Goal: Transaction & Acquisition: Download file/media

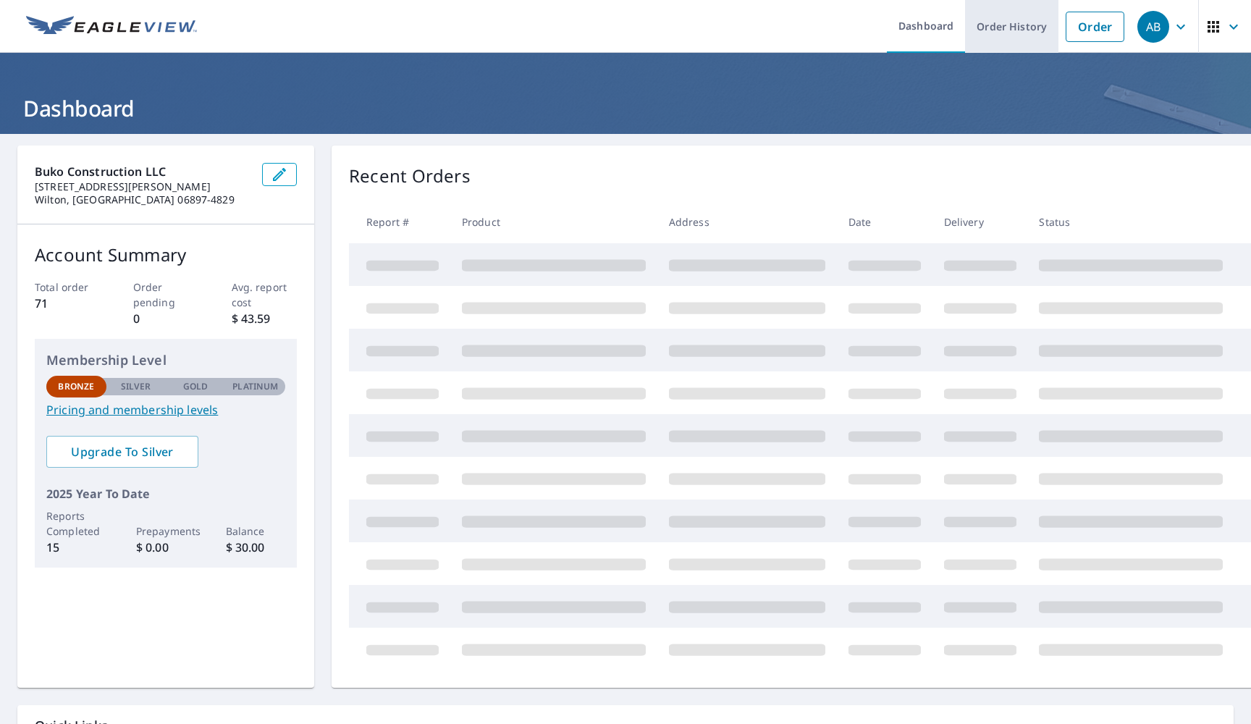
click at [832, 23] on link "Order History" at bounding box center [1011, 26] width 93 height 53
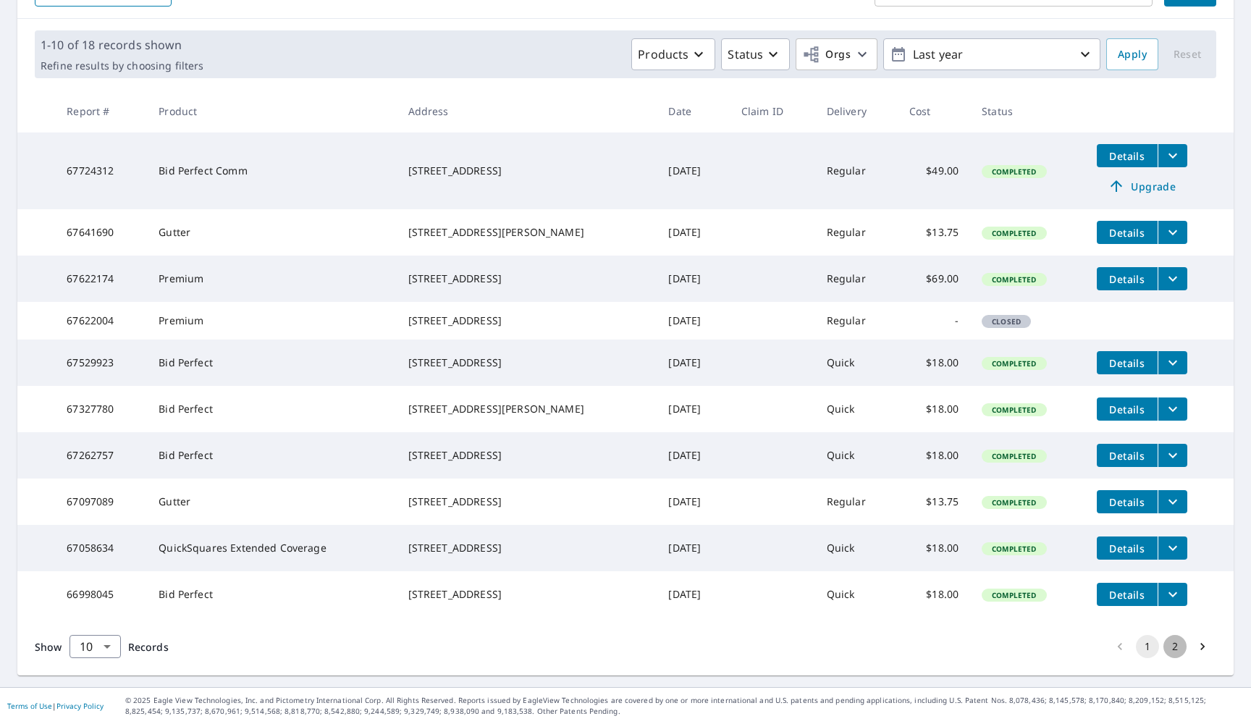
click at [832, 648] on button "2" at bounding box center [1175, 646] width 23 height 23
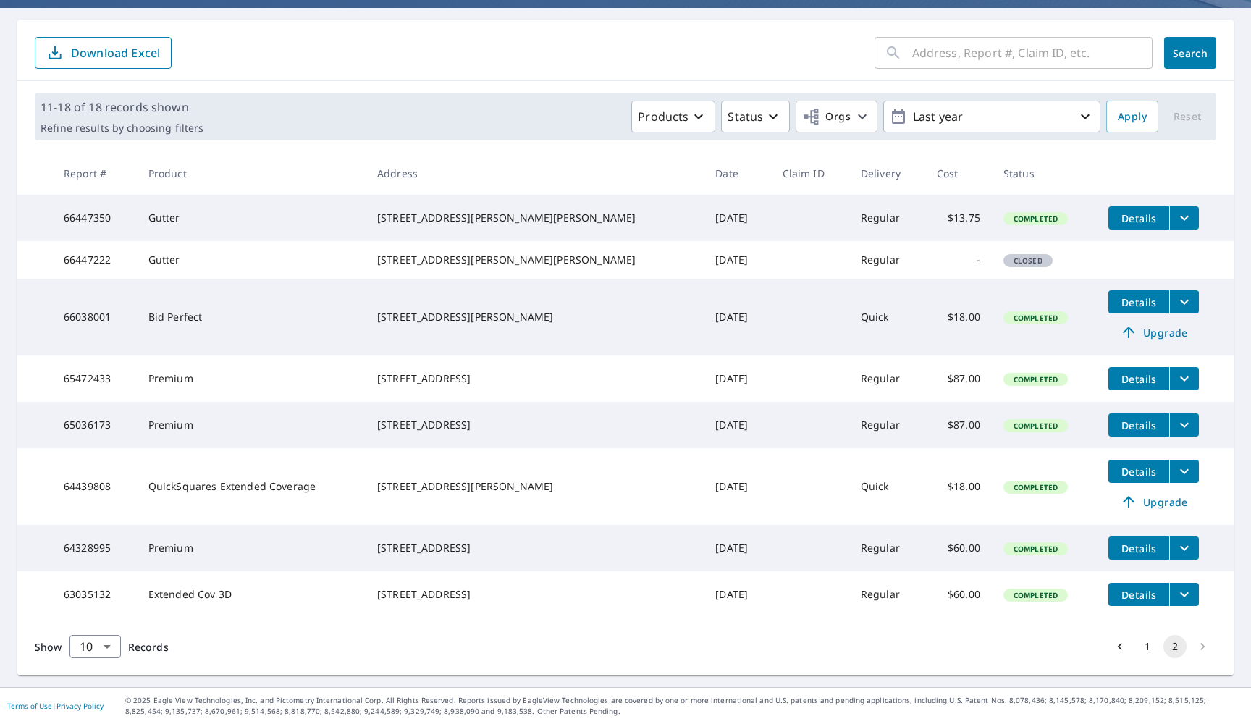
scroll to position [169, 0]
click at [832, 647] on li "pagination navigation" at bounding box center [1203, 646] width 28 height 23
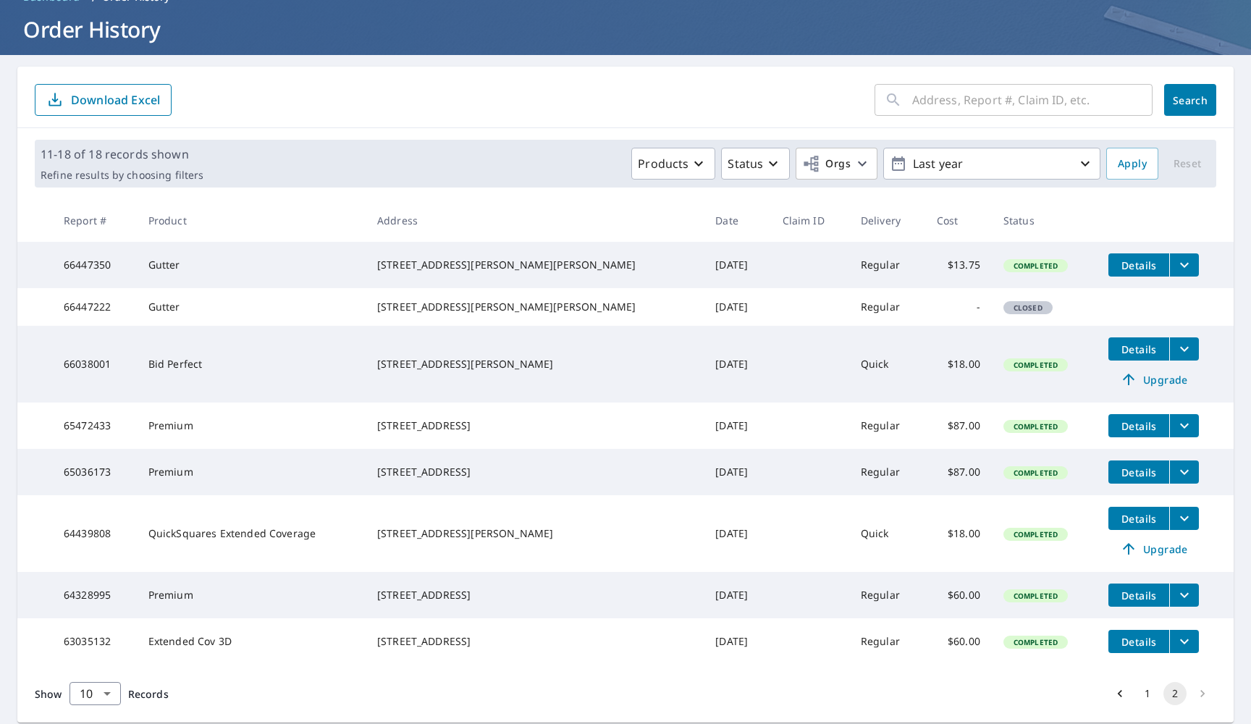
scroll to position [65, 0]
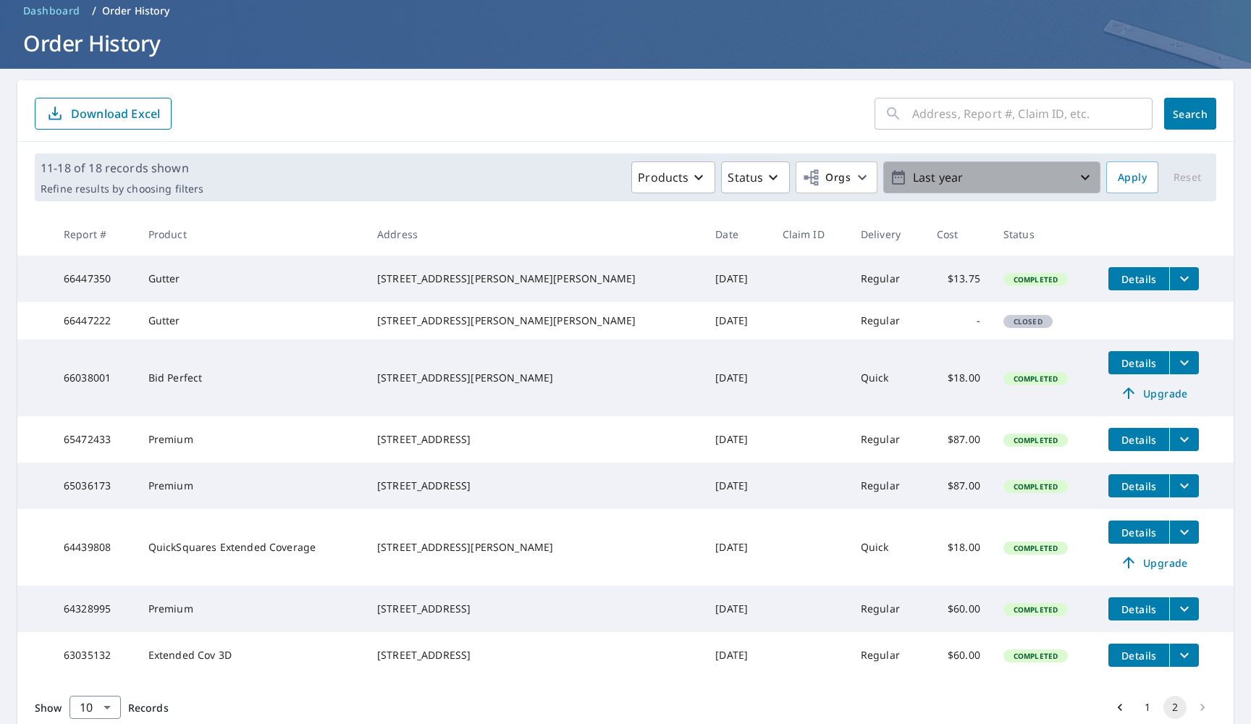
click at [832, 177] on p "Last year" at bounding box center [991, 177] width 169 height 25
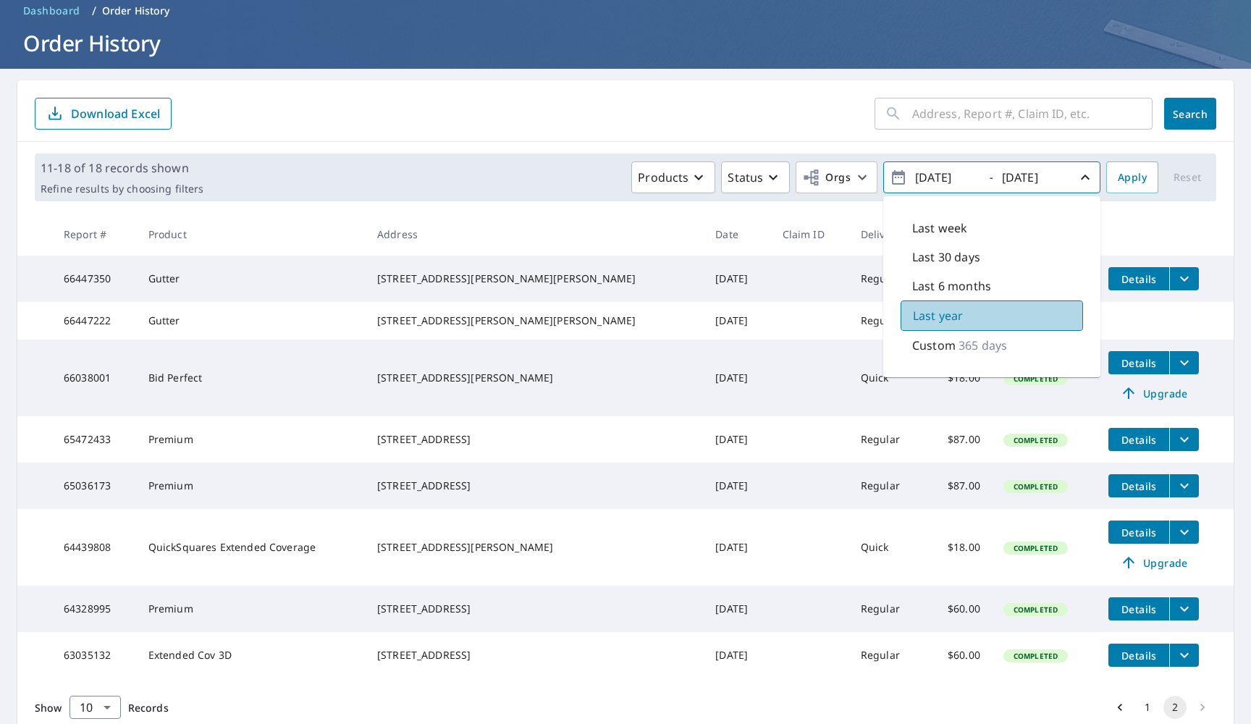
click at [832, 316] on p "Last year" at bounding box center [938, 315] width 50 height 17
click at [832, 178] on span "Apply" at bounding box center [1132, 178] width 29 height 18
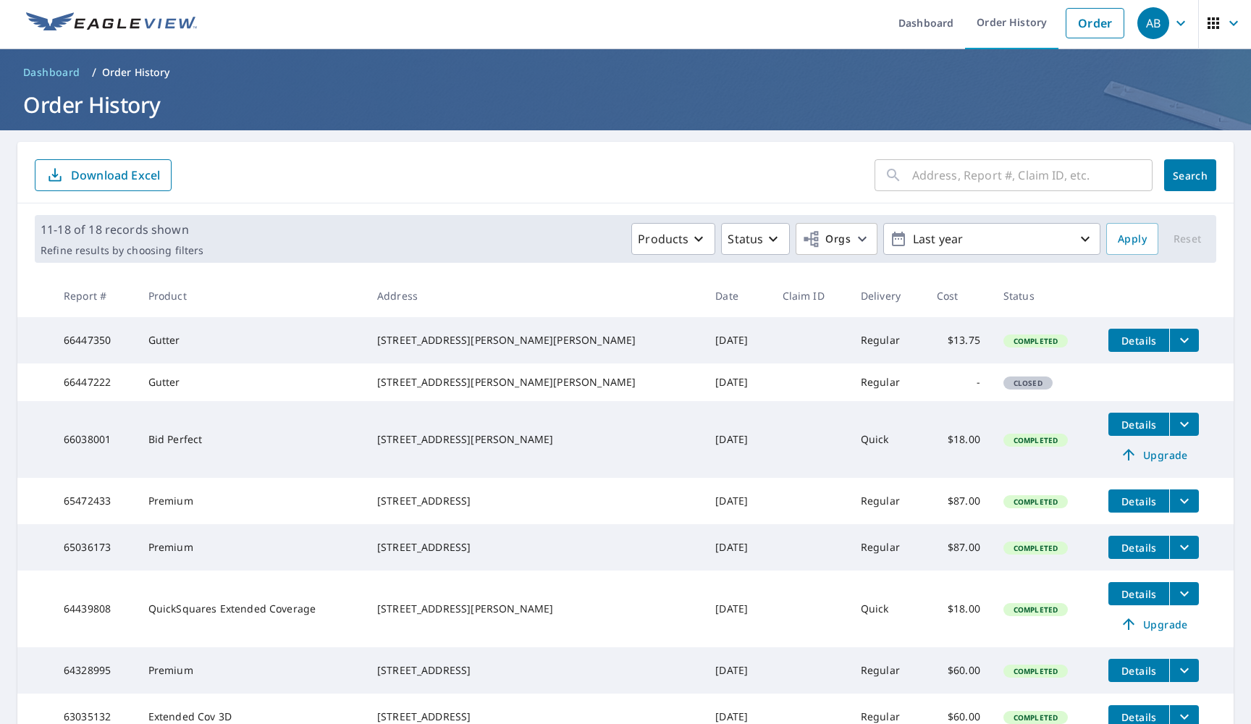
scroll to position [4, 0]
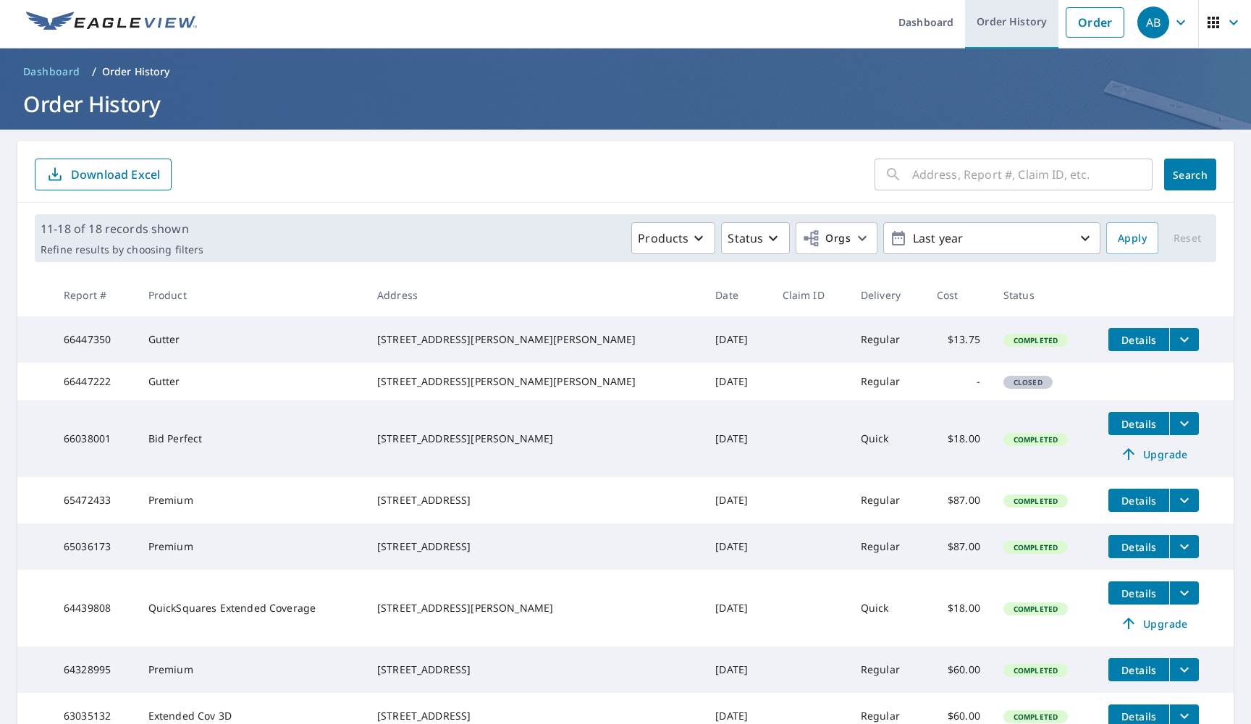
click at [832, 14] on link "Order History" at bounding box center [1011, 22] width 93 height 53
click at [832, 17] on link "Order History" at bounding box center [1011, 22] width 93 height 53
click at [832, 19] on link "Order" at bounding box center [1095, 22] width 59 height 30
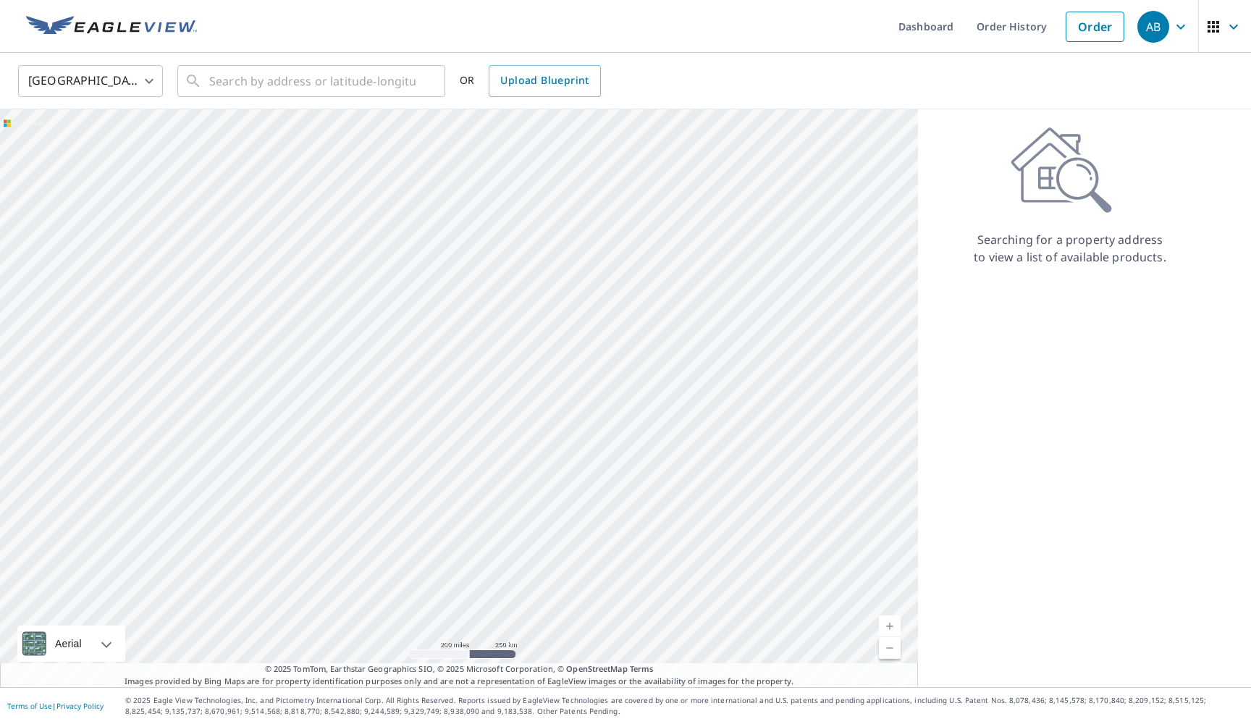
click at [832, 27] on icon "button" at bounding box center [1181, 26] width 9 height 5
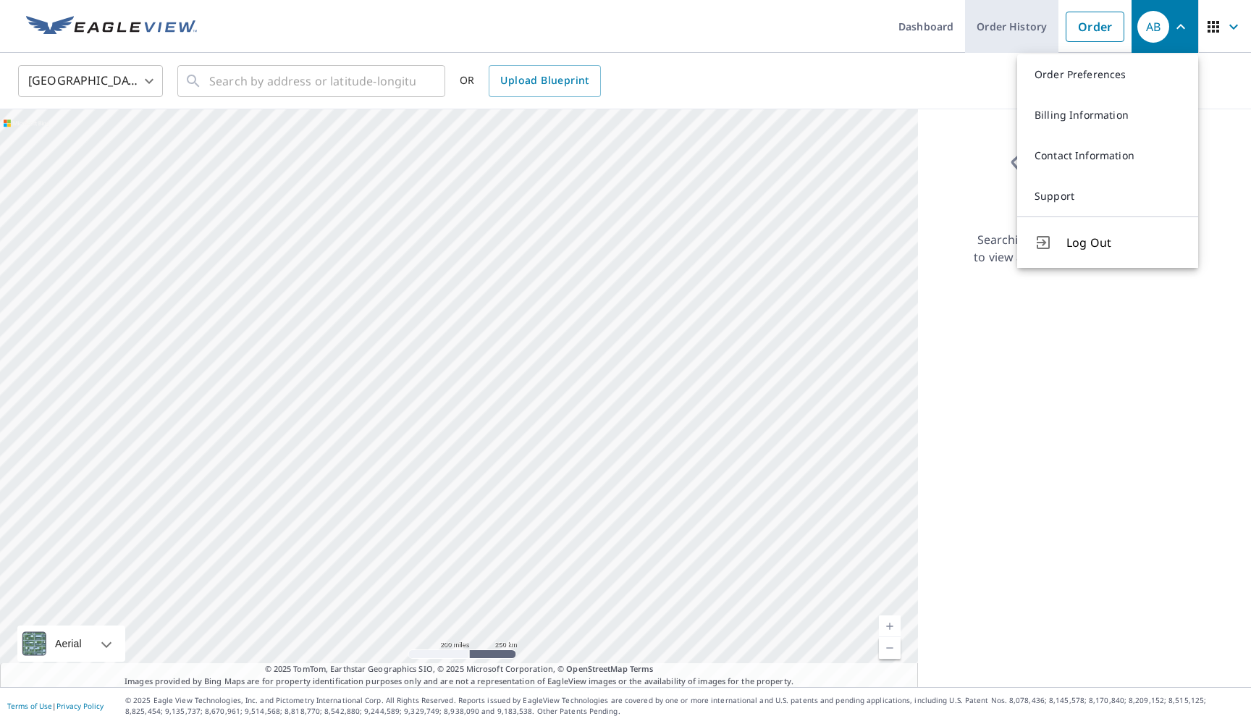
click at [832, 29] on link "Order History" at bounding box center [1011, 26] width 93 height 53
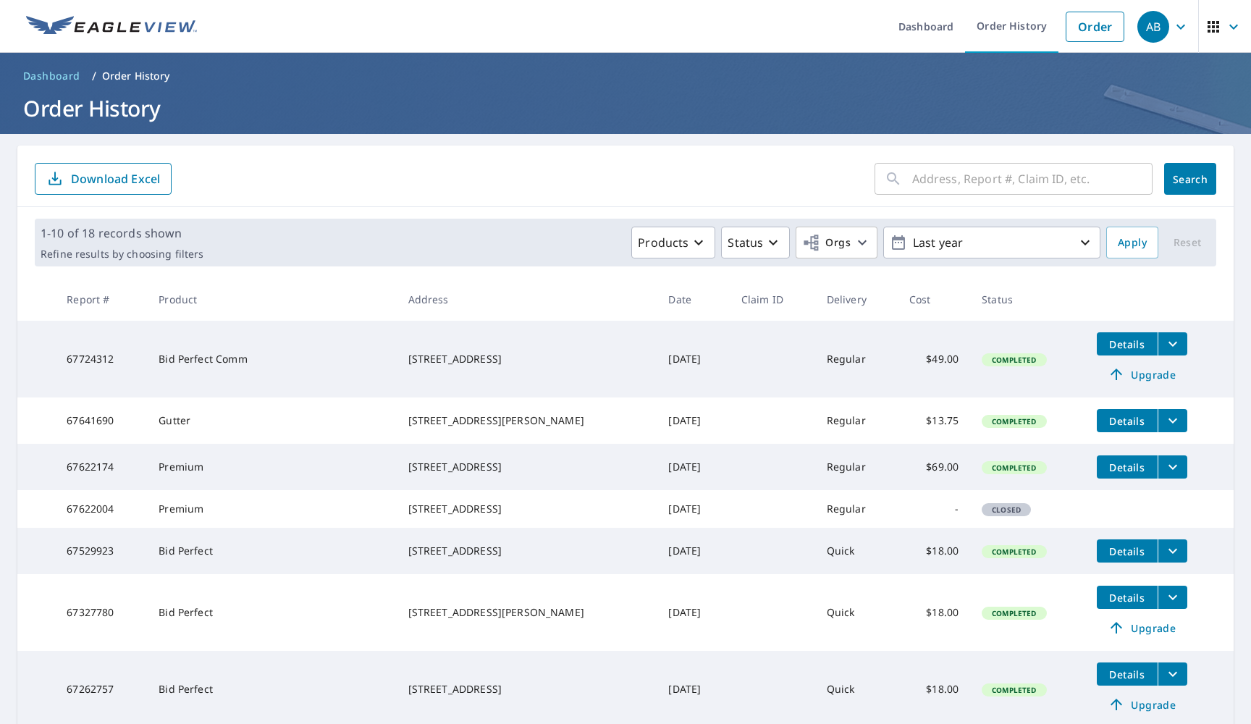
click at [122, 76] on p "Order History" at bounding box center [136, 76] width 68 height 14
click at [132, 75] on p "Order History" at bounding box center [136, 76] width 68 height 14
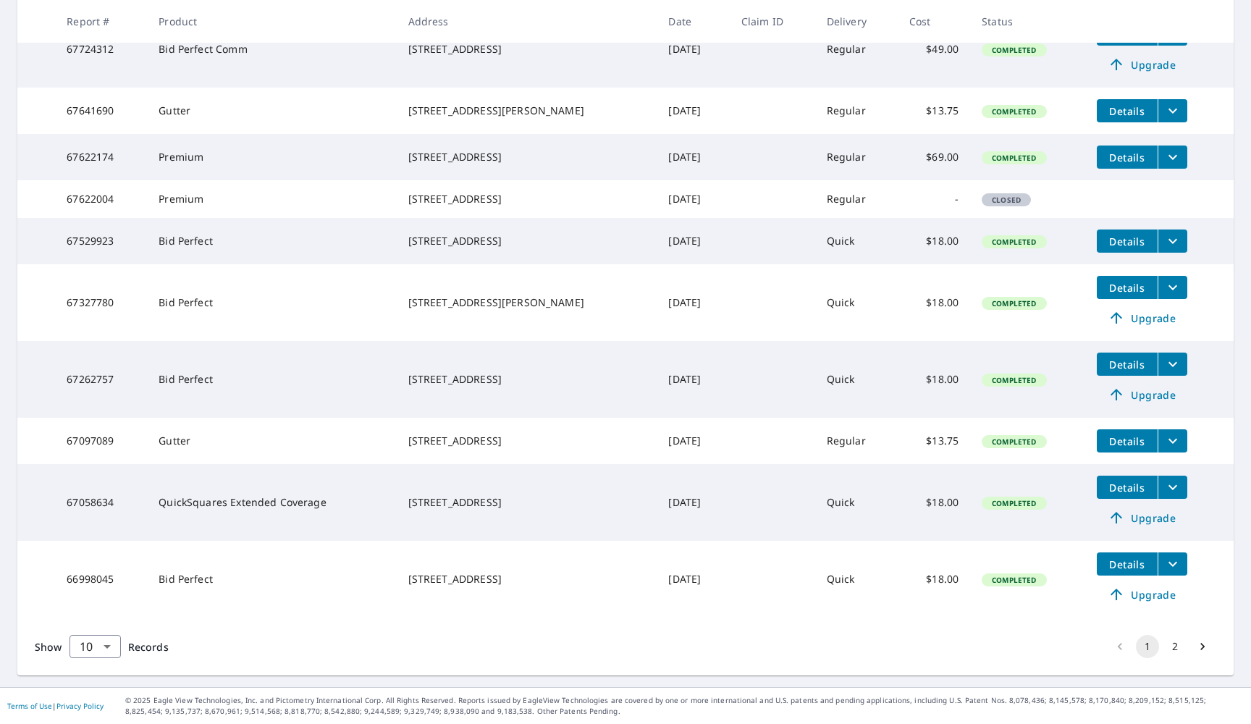
scroll to position [348, 0]
click at [832, 645] on button "2" at bounding box center [1175, 646] width 23 height 23
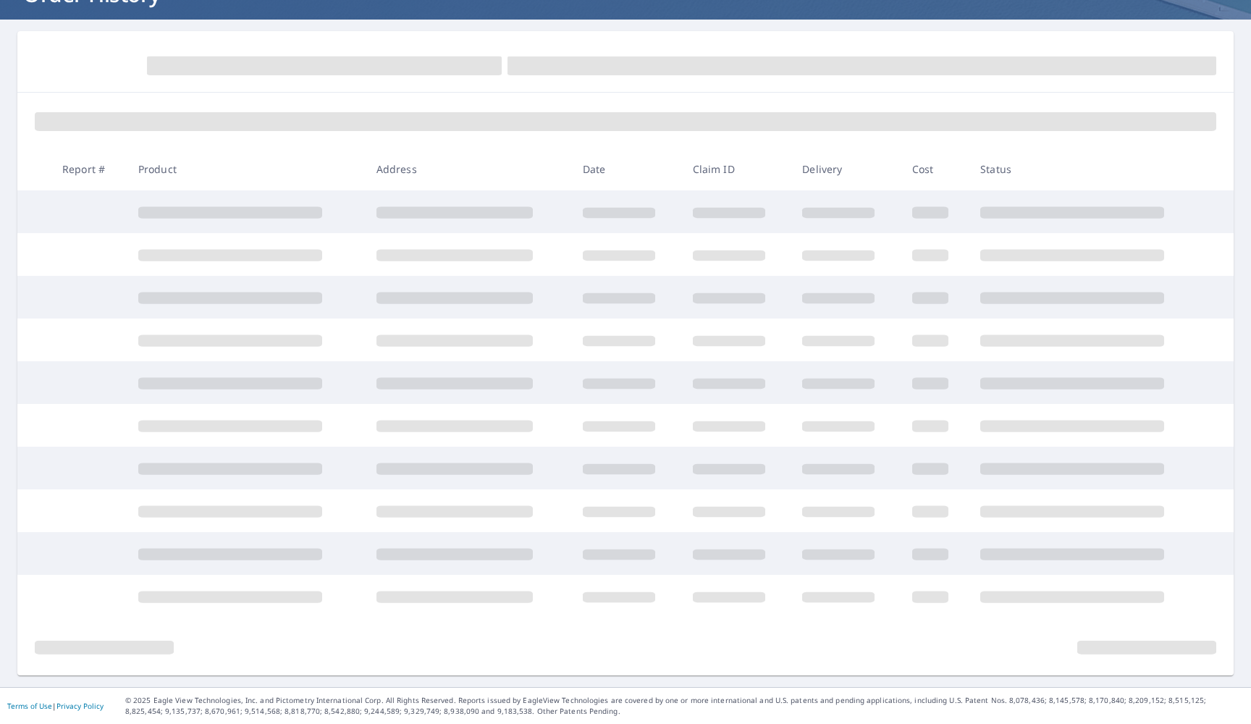
scroll to position [114, 0]
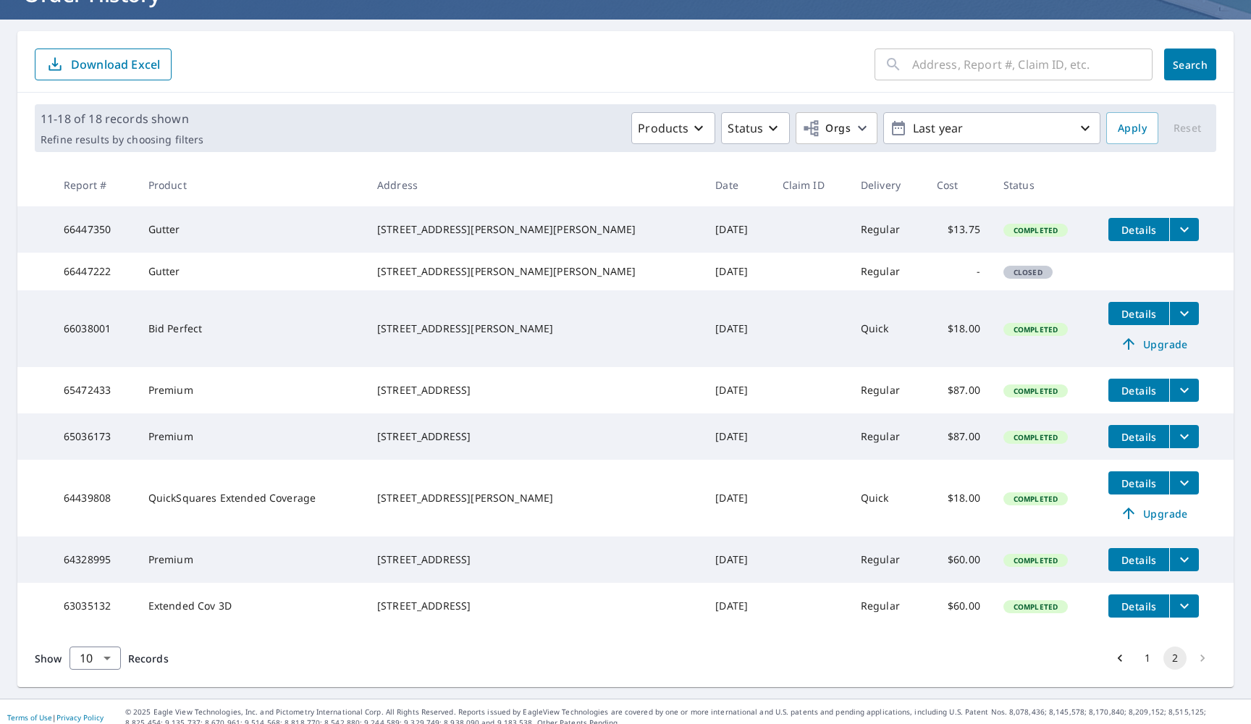
click at [463, 398] on div "[STREET_ADDRESS]" at bounding box center [534, 390] width 315 height 14
click at [832, 398] on span "Details" at bounding box center [1138, 391] width 43 height 14
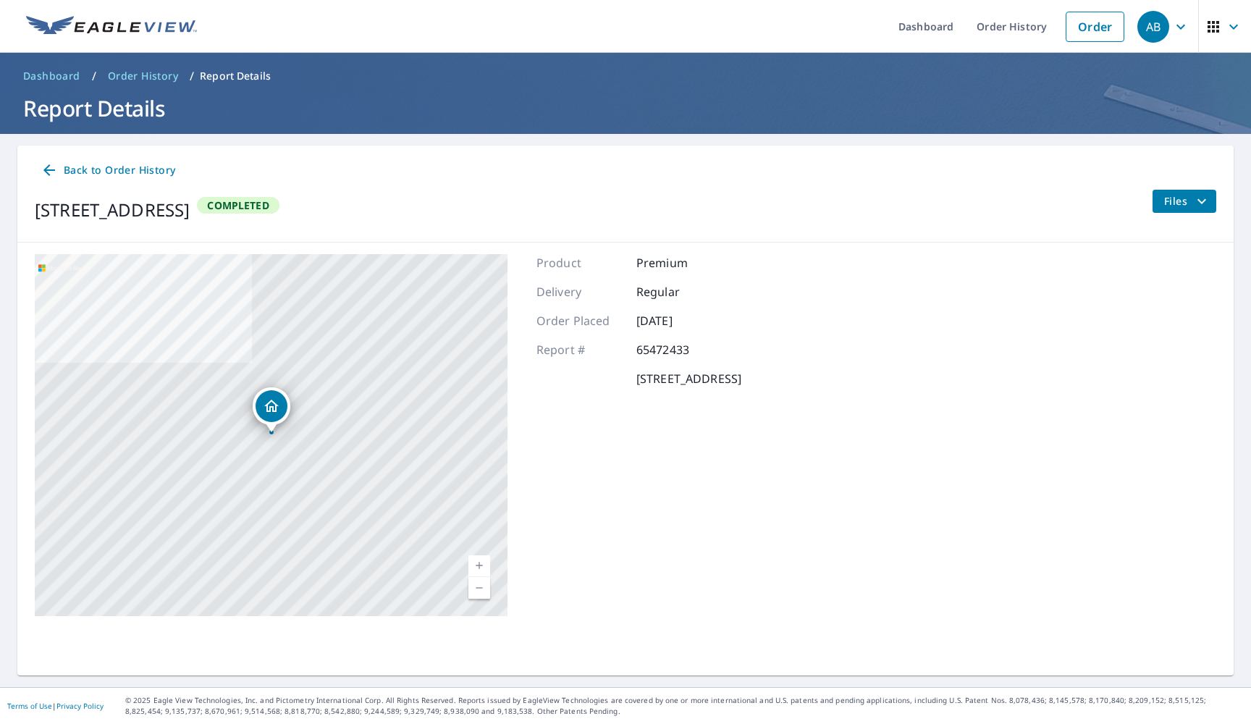
click at [832, 199] on span "Files" at bounding box center [1187, 201] width 46 height 17
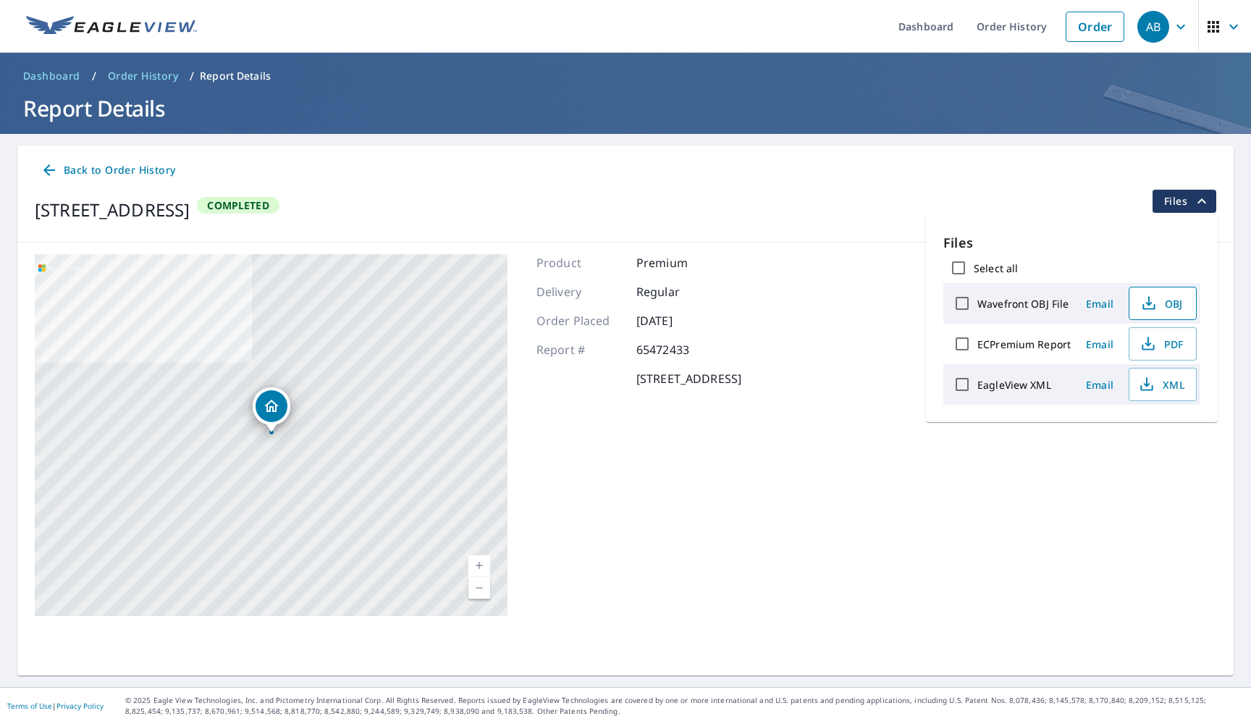
click at [832, 303] on span "OBJ" at bounding box center [1161, 303] width 46 height 17
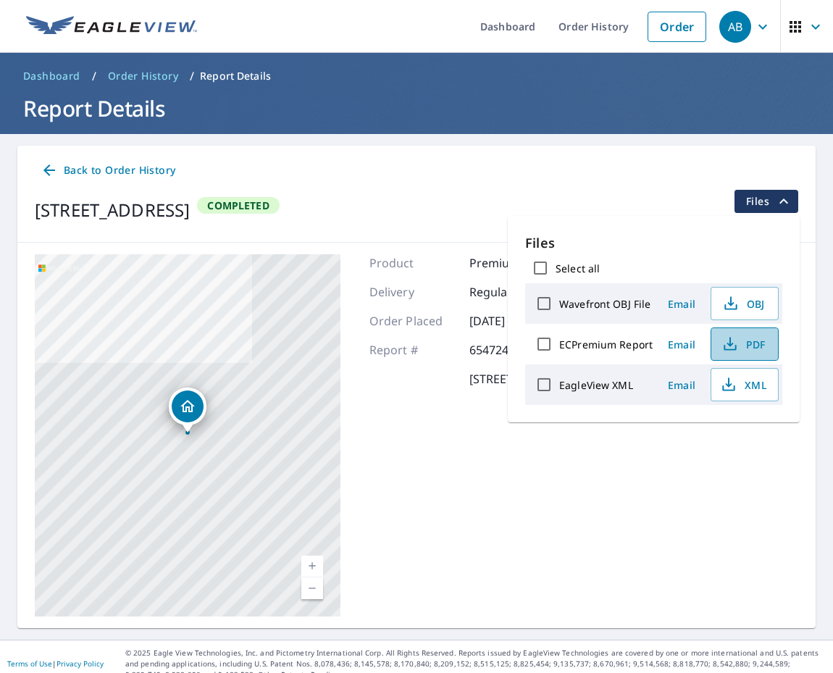
click at [726, 347] on icon "button" at bounding box center [729, 343] width 17 height 17
